Goal: Transaction & Acquisition: Purchase product/service

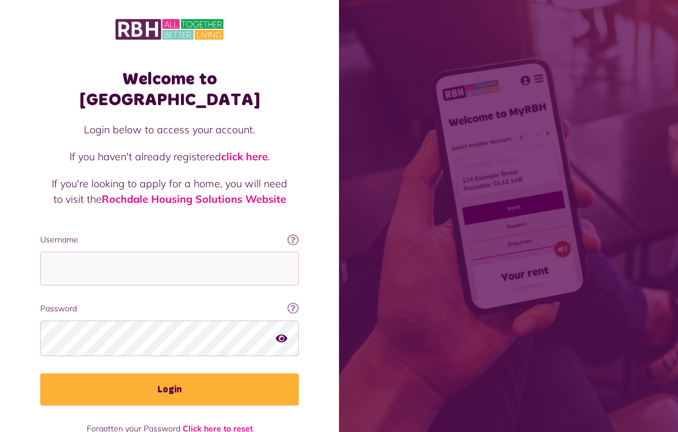
scroll to position [136, 0]
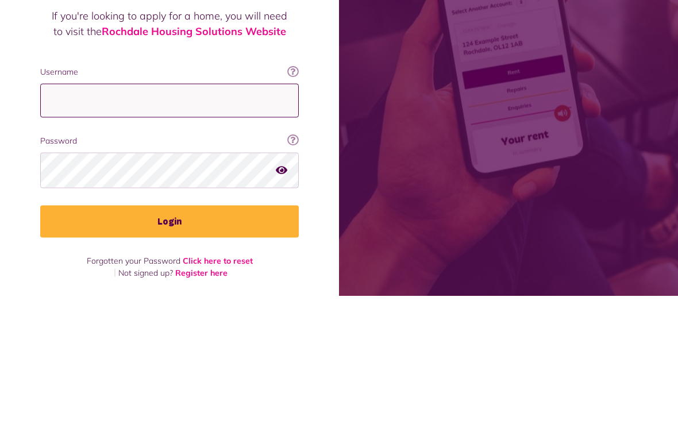
type input "**********"
click at [169, 341] on button "Login" at bounding box center [169, 357] width 258 height 32
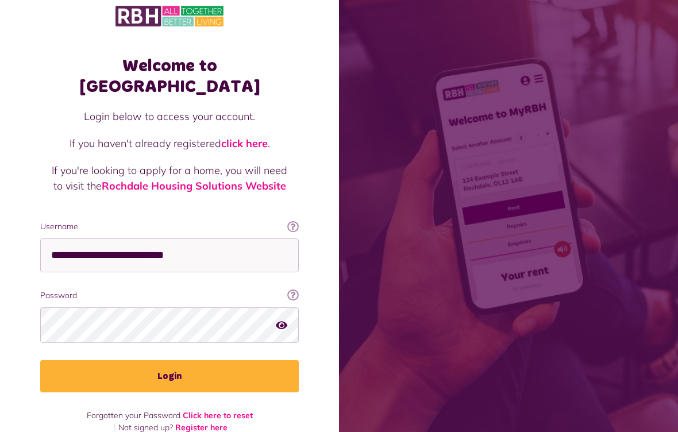
click at [225, 360] on button "Login" at bounding box center [169, 376] width 258 height 32
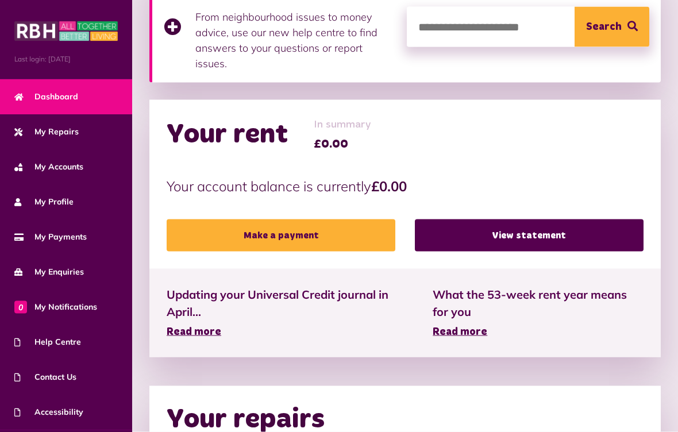
scroll to position [160, 0]
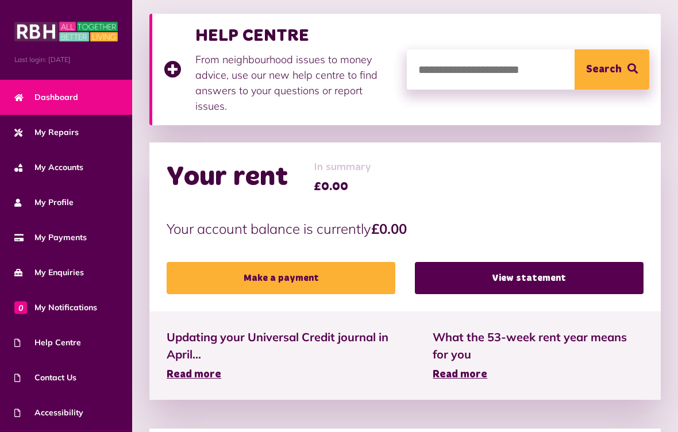
click at [372, 292] on link "Make a payment" at bounding box center [281, 278] width 229 height 32
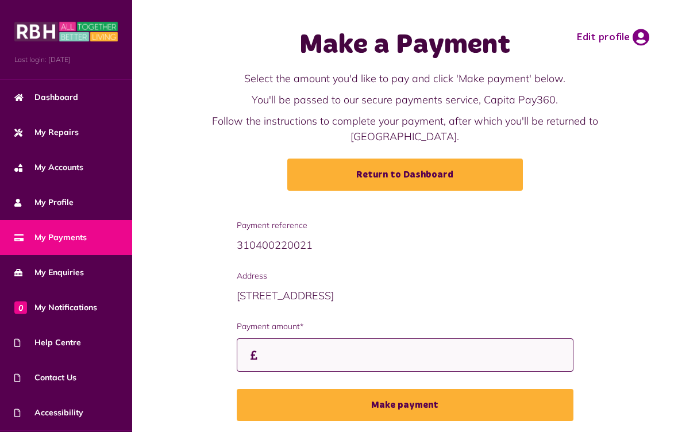
click at [464, 366] on input "Payment amount*" at bounding box center [405, 355] width 337 height 34
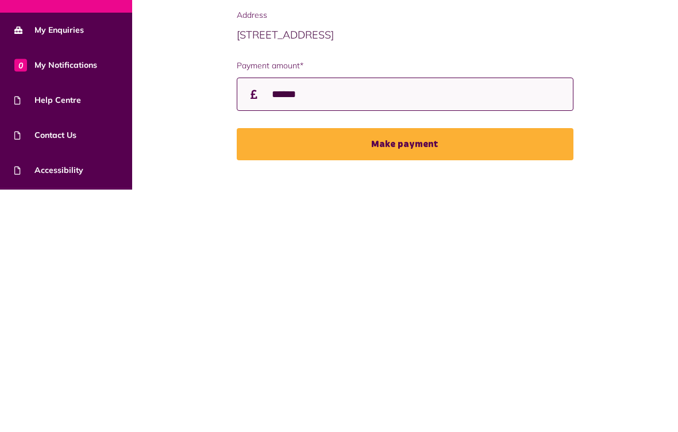
type input "******"
click at [443, 370] on button "Make payment" at bounding box center [405, 386] width 337 height 32
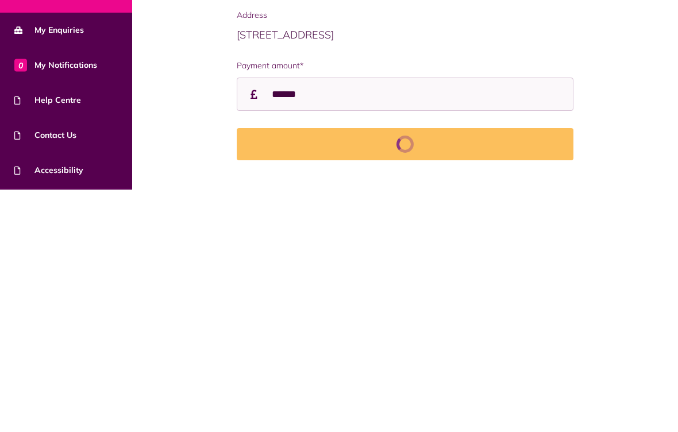
scroll to position [42, 0]
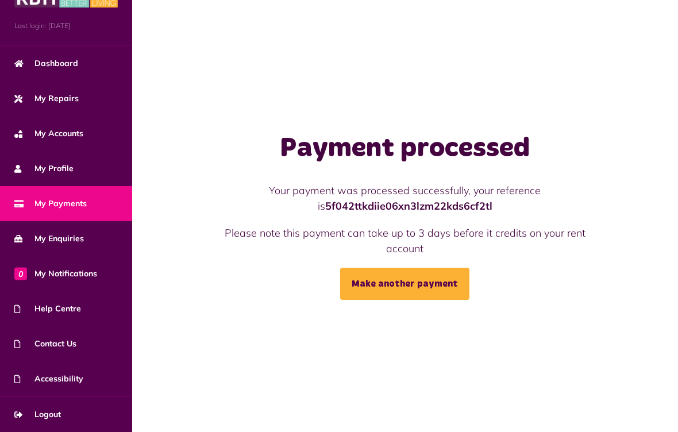
scroll to position [34, 0]
click at [84, 416] on link "Logout" at bounding box center [66, 414] width 132 height 35
